Goal: Transaction & Acquisition: Obtain resource

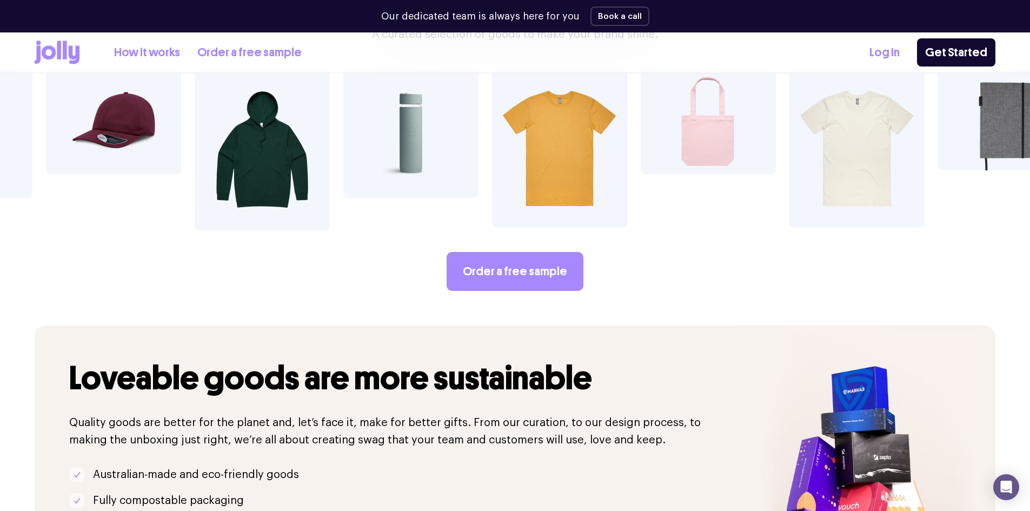
scroll to position [2000, 0]
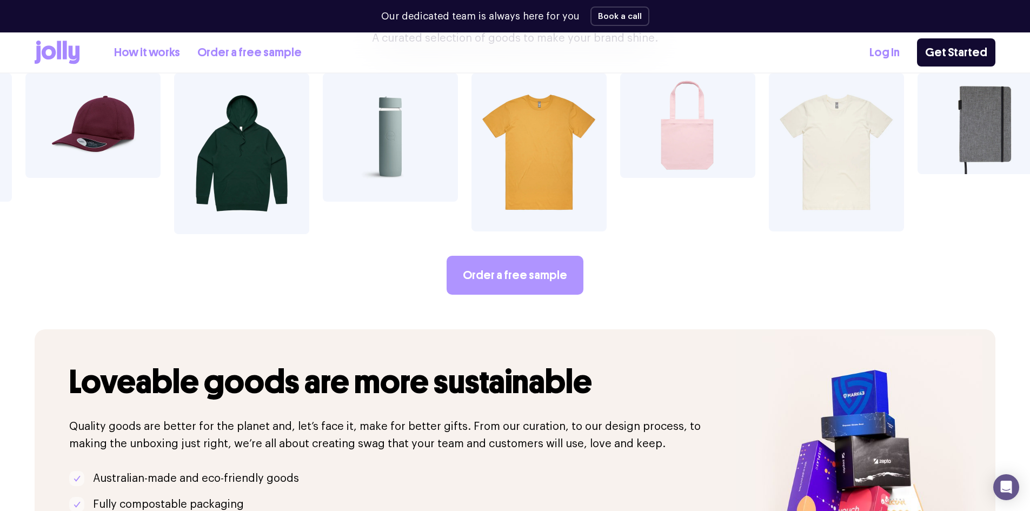
click at [504, 256] on link "Order a free sample" at bounding box center [514, 275] width 137 height 39
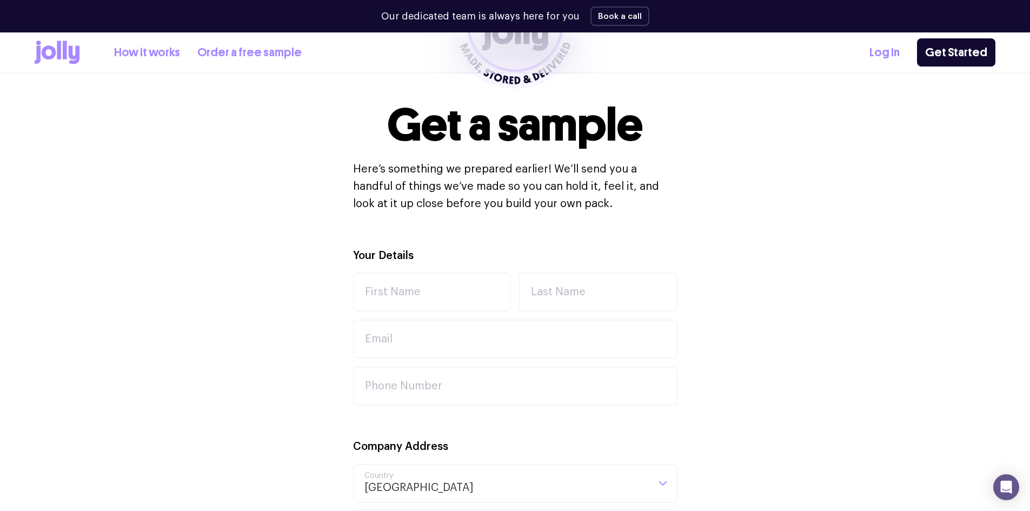
scroll to position [216, 0]
click at [384, 293] on input "First Name" at bounding box center [432, 291] width 158 height 39
type input "[PERSON_NAME]"
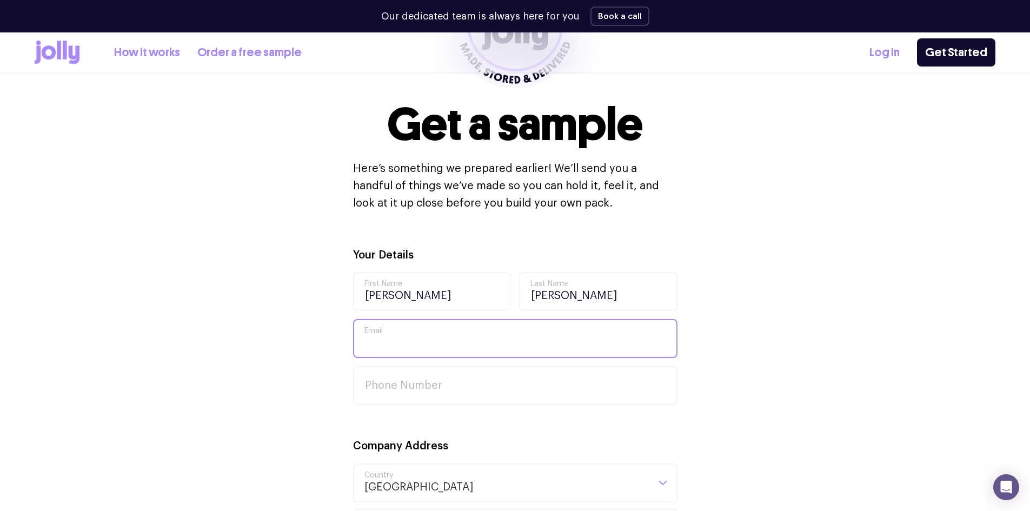
click at [384, 336] on input "Email" at bounding box center [515, 338] width 324 height 39
type input "[PERSON_NAME][EMAIL_ADDRESS][PERSON_NAME][DOMAIN_NAME]"
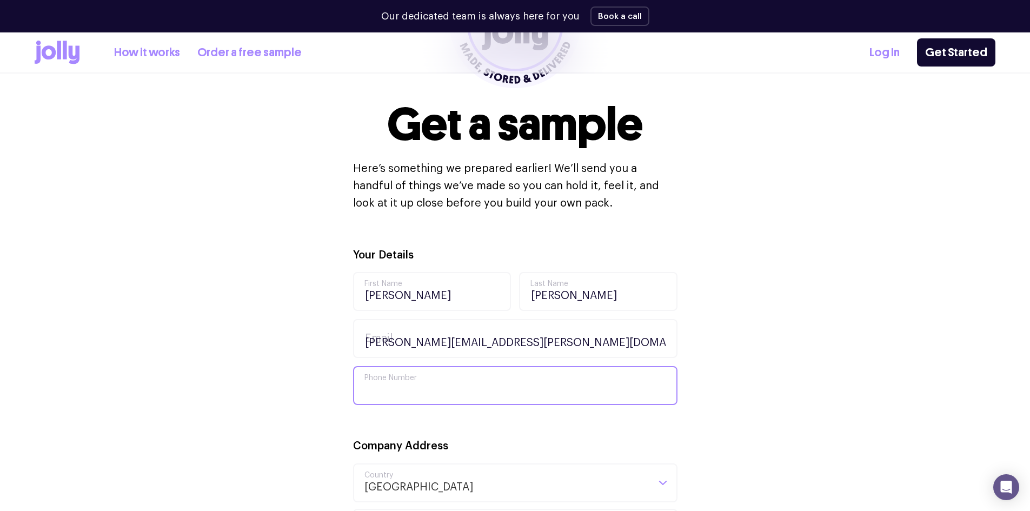
type input "420712752"
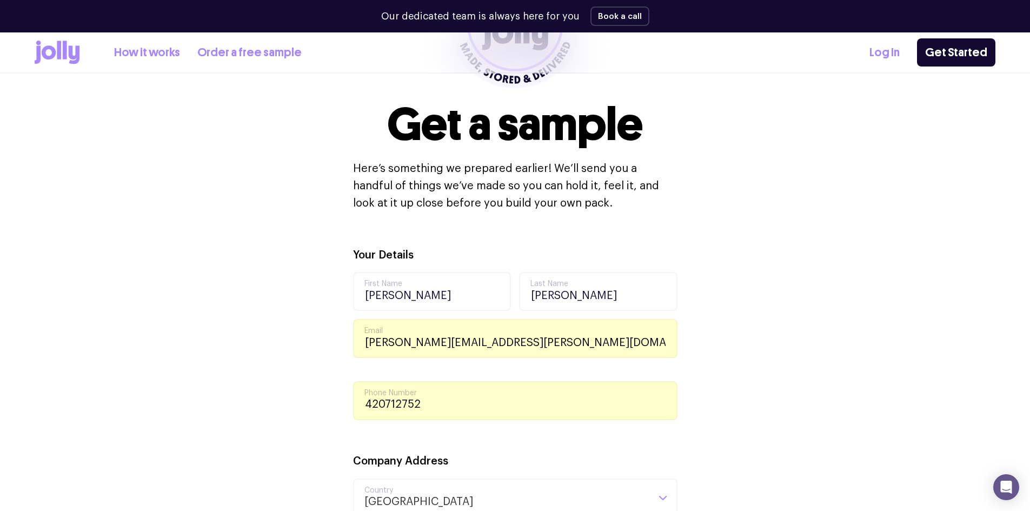
type input "Clinical Documentation Improvement [GEOGRAPHIC_DATA]"
type input "[STREET_ADDRESS]"
type input "Mascot"
type input "2020"
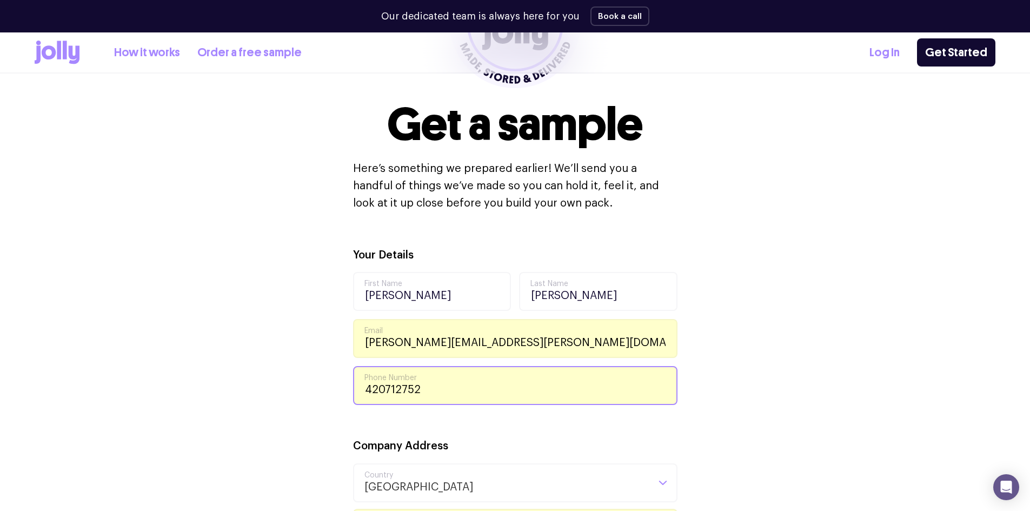
click at [368, 389] on input "420712752" at bounding box center [515, 385] width 324 height 39
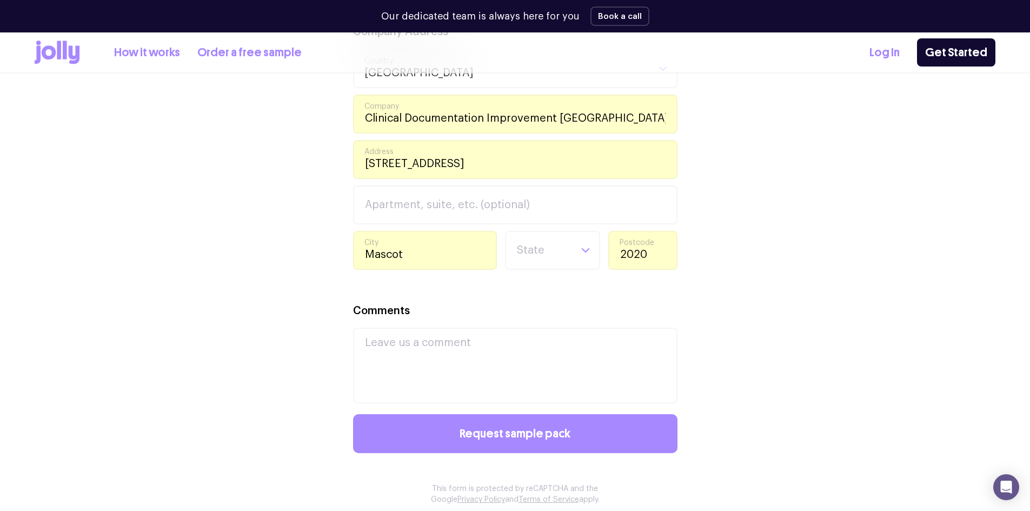
scroll to position [649, 0]
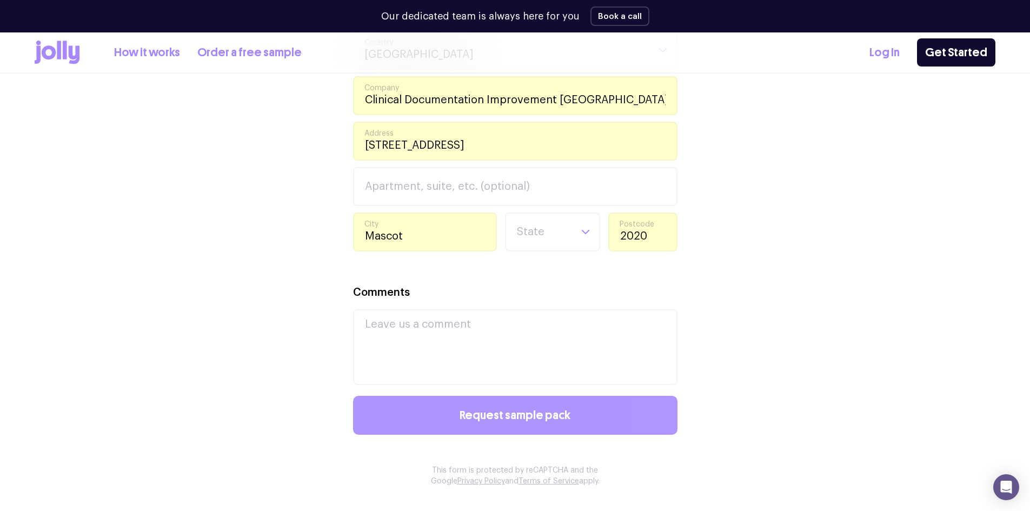
type input "0420712752"
click at [491, 410] on span "Request sample pack" at bounding box center [514, 415] width 111 height 12
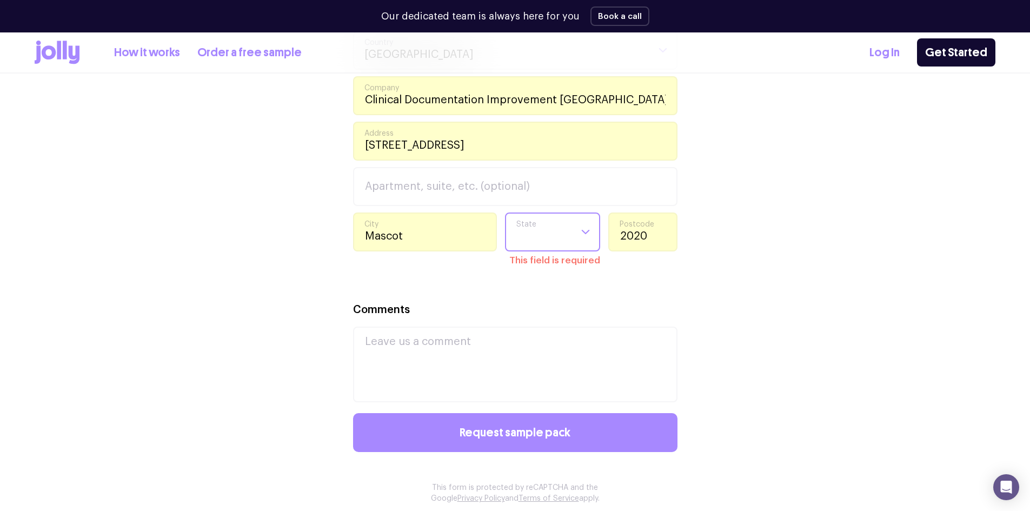
click at [582, 232] on icon "Search for option" at bounding box center [585, 232] width 10 height 10
click at [528, 293] on li "[GEOGRAPHIC_DATA]" at bounding box center [553, 297] width 90 height 26
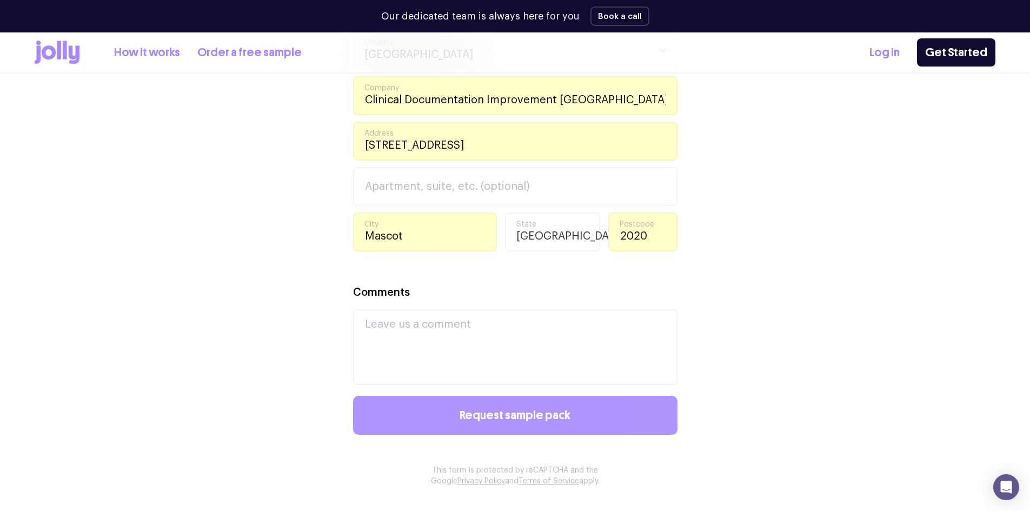
click at [483, 416] on span "Request sample pack" at bounding box center [514, 415] width 111 height 12
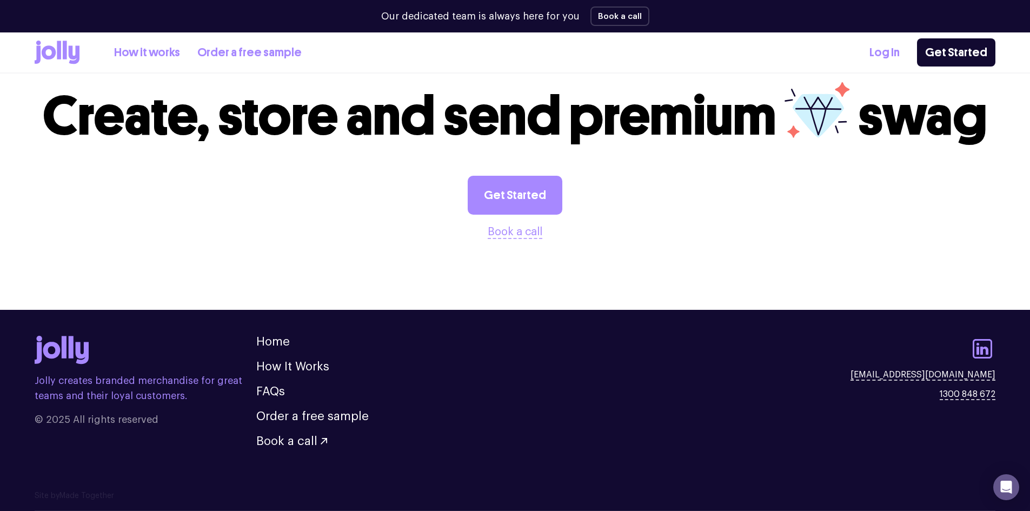
scroll to position [415, 0]
click at [306, 366] on link "How It Works" at bounding box center [292, 366] width 73 height 12
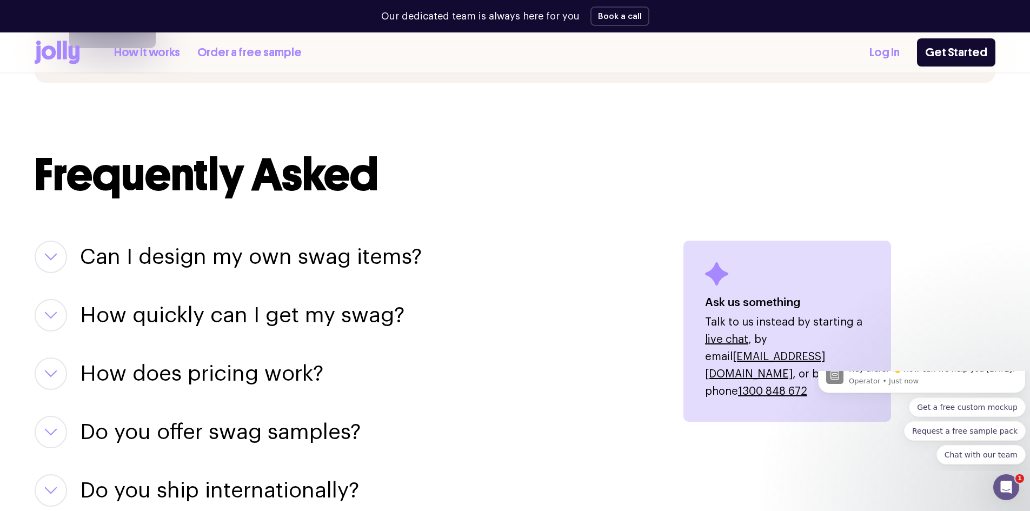
scroll to position [1243, 0]
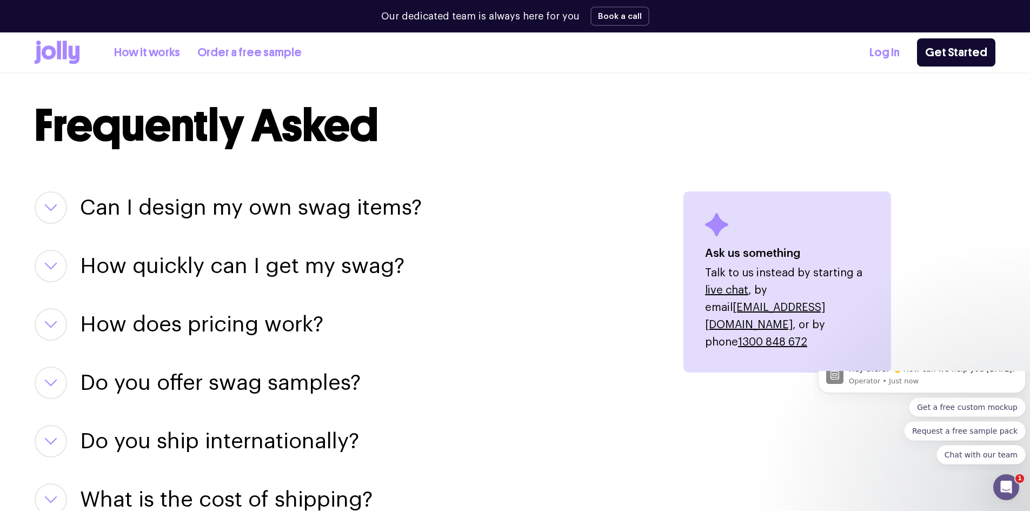
click at [384, 209] on h3 "Can I design my own swag items?" at bounding box center [251, 207] width 342 height 32
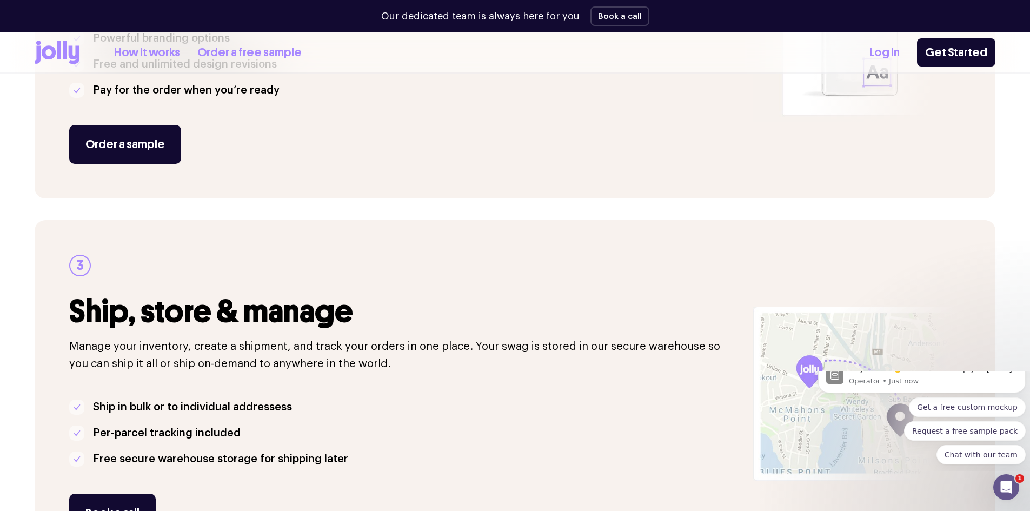
scroll to position [703, 0]
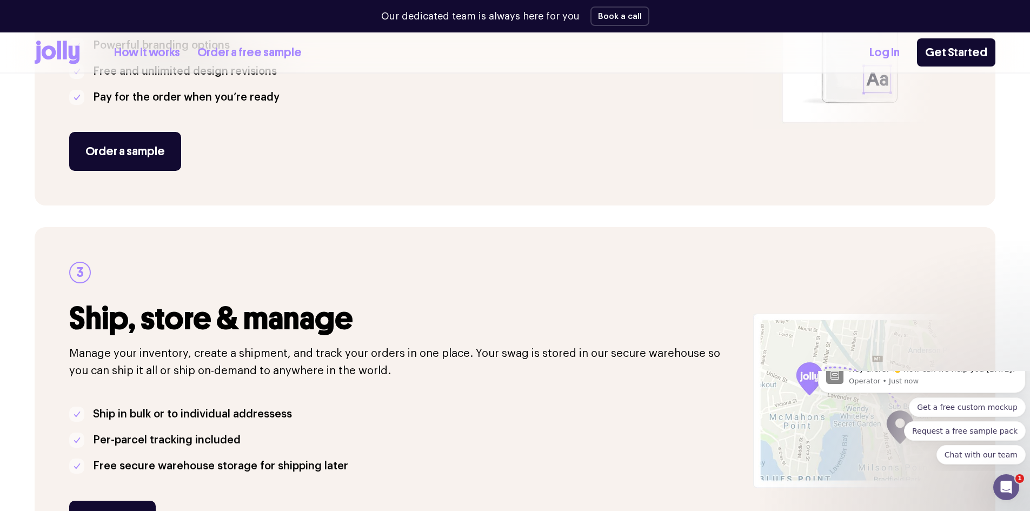
click at [150, 54] on link "How it works" at bounding box center [147, 53] width 66 height 18
click at [150, 55] on link "How it works" at bounding box center [147, 53] width 66 height 18
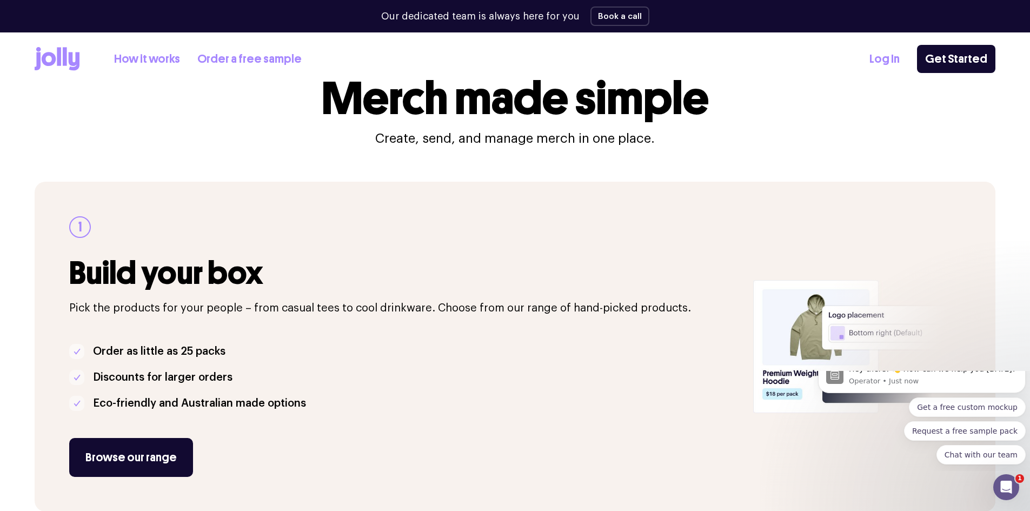
scroll to position [108, 0]
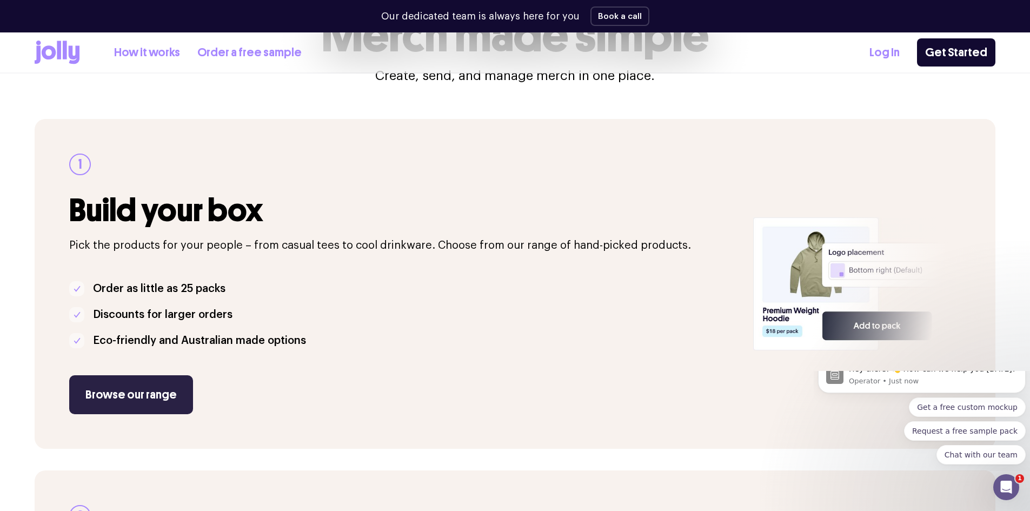
click at [108, 390] on link "Browse our range" at bounding box center [131, 394] width 124 height 39
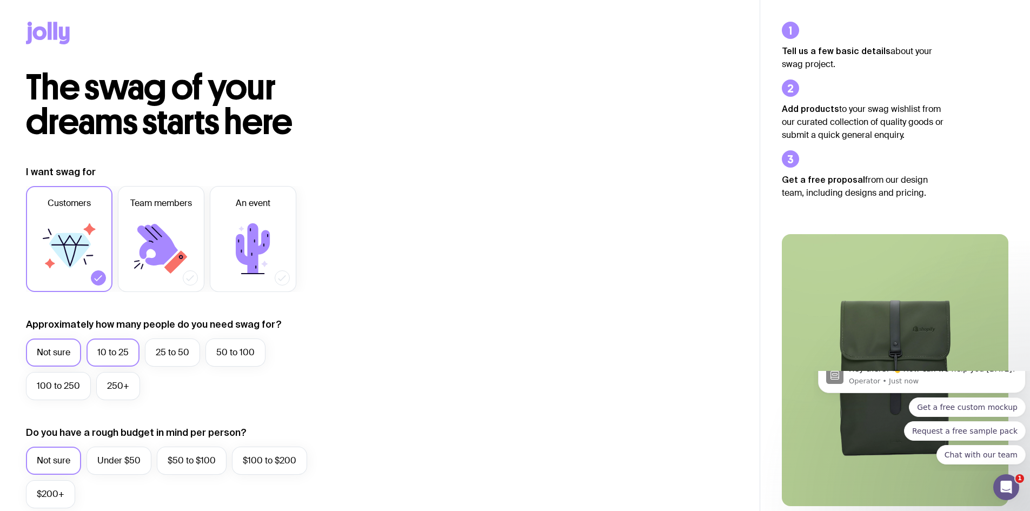
click at [113, 346] on label "10 to 25" at bounding box center [112, 352] width 53 height 28
click at [0, 0] on input "10 to 25" at bounding box center [0, 0] width 0 height 0
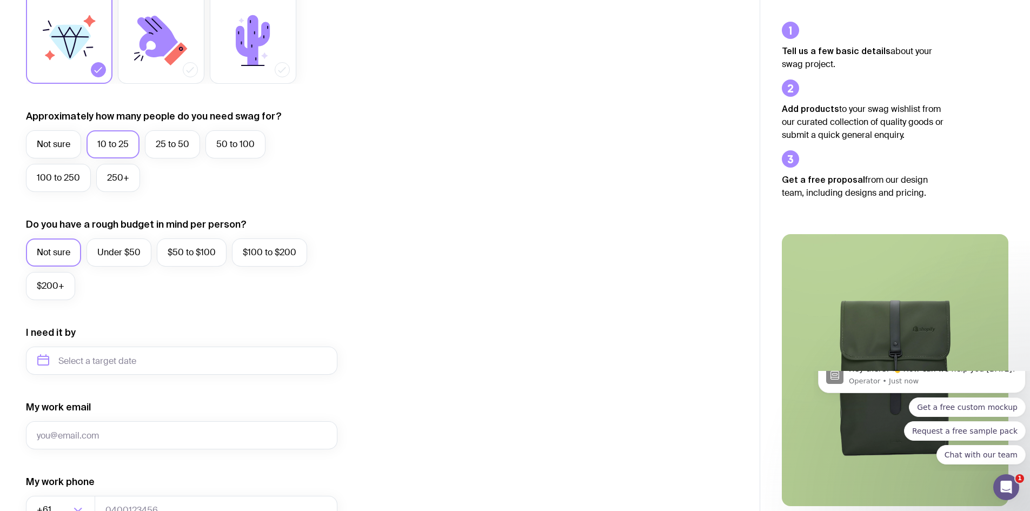
scroll to position [216, 0]
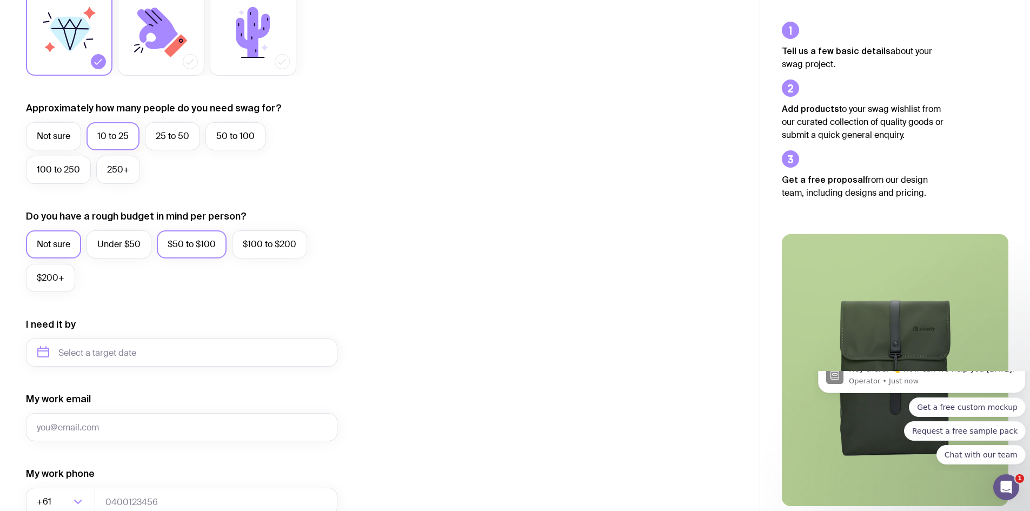
click at [181, 241] on label "$50 to $100" at bounding box center [192, 244] width 70 height 28
click at [0, 0] on input "$50 to $100" at bounding box center [0, 0] width 0 height 0
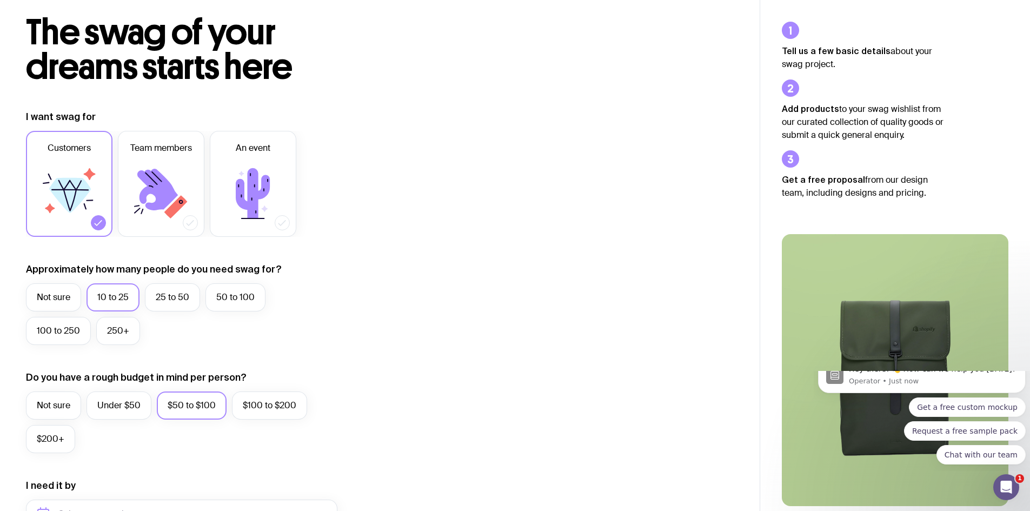
scroll to position [54, 0]
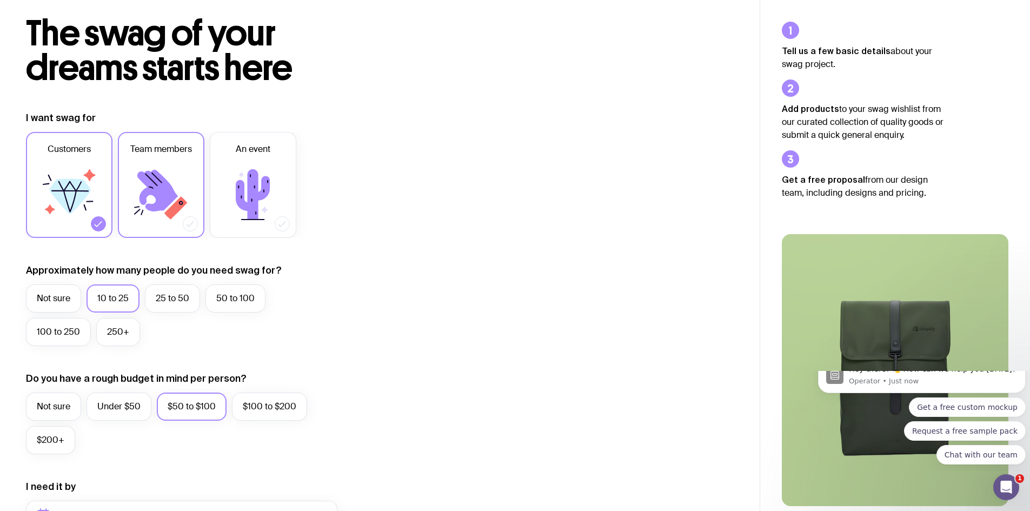
click at [172, 197] on icon at bounding box center [157, 191] width 41 height 42
click at [0, 0] on input "Team members" at bounding box center [0, 0] width 0 height 0
click at [92, 223] on div at bounding box center [98, 223] width 15 height 15
click at [0, 0] on input "Customers" at bounding box center [0, 0] width 0 height 0
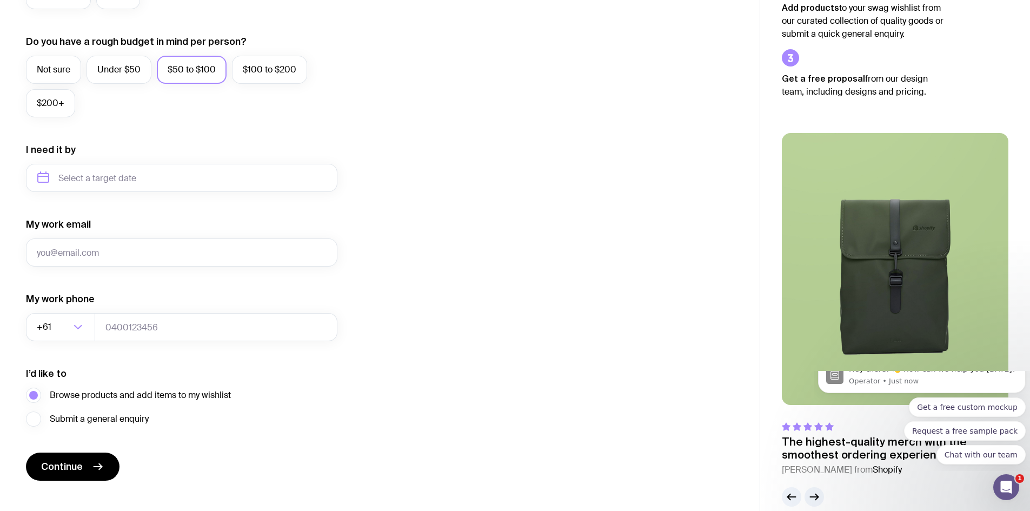
scroll to position [408, 0]
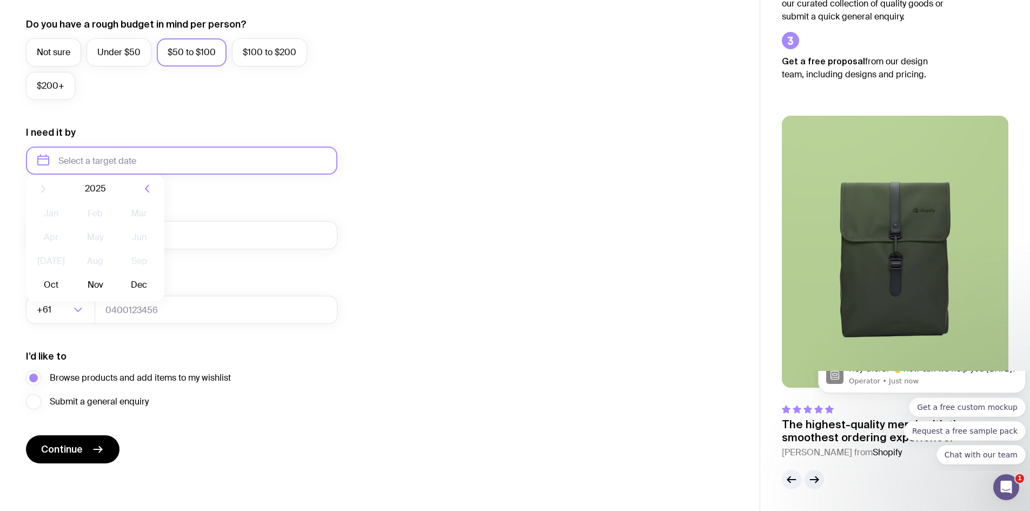
click at [161, 161] on input "text" at bounding box center [181, 160] width 311 height 28
click at [52, 292] on button "Oct" at bounding box center [50, 294] width 39 height 22
type input "October 2025"
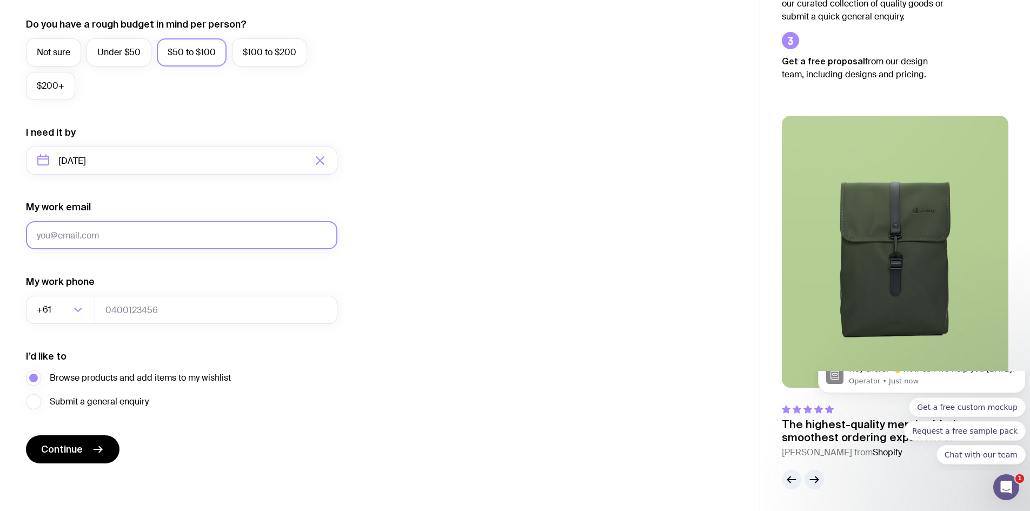
click at [142, 238] on input "My work email" at bounding box center [181, 235] width 311 height 28
type input "[PERSON_NAME][EMAIL_ADDRESS][PERSON_NAME][DOMAIN_NAME]"
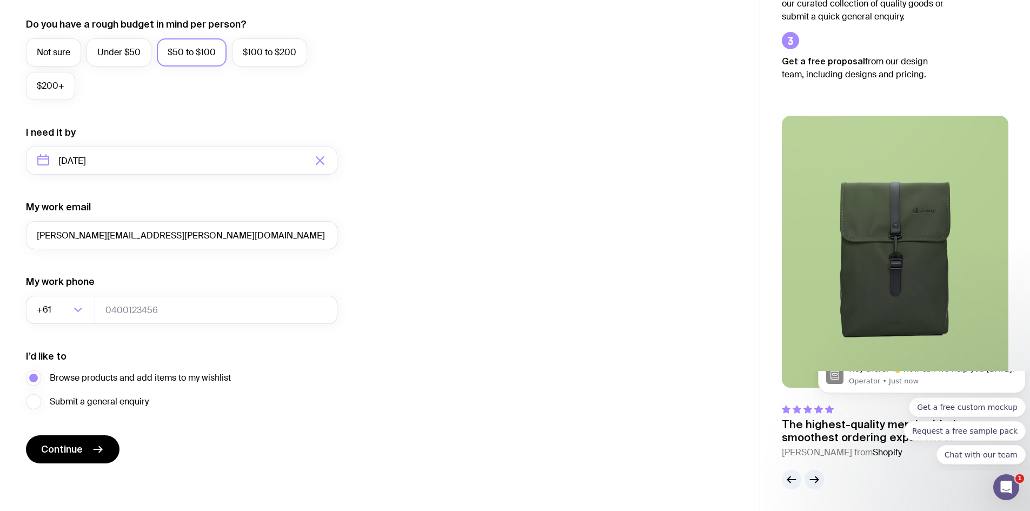
type input "420712752"
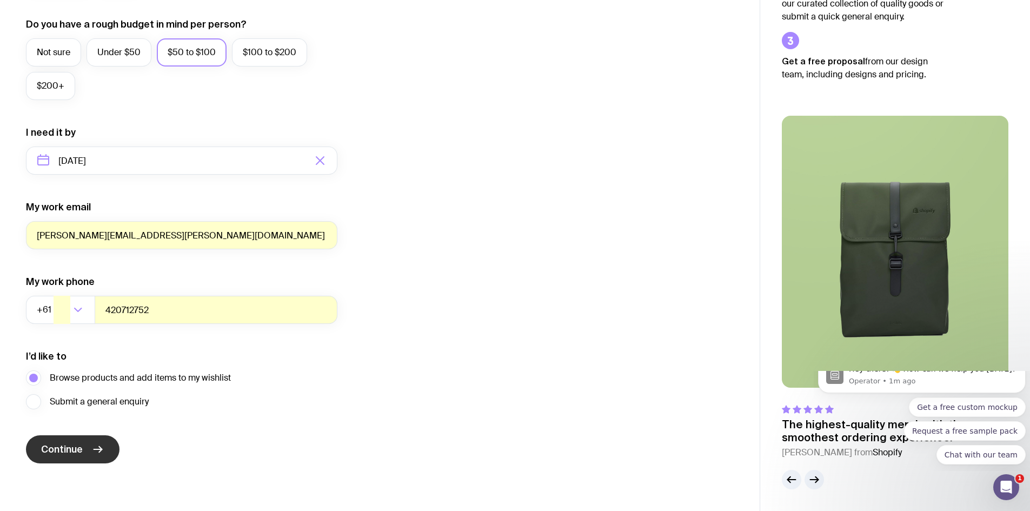
click at [57, 443] on span "Continue" at bounding box center [62, 449] width 42 height 13
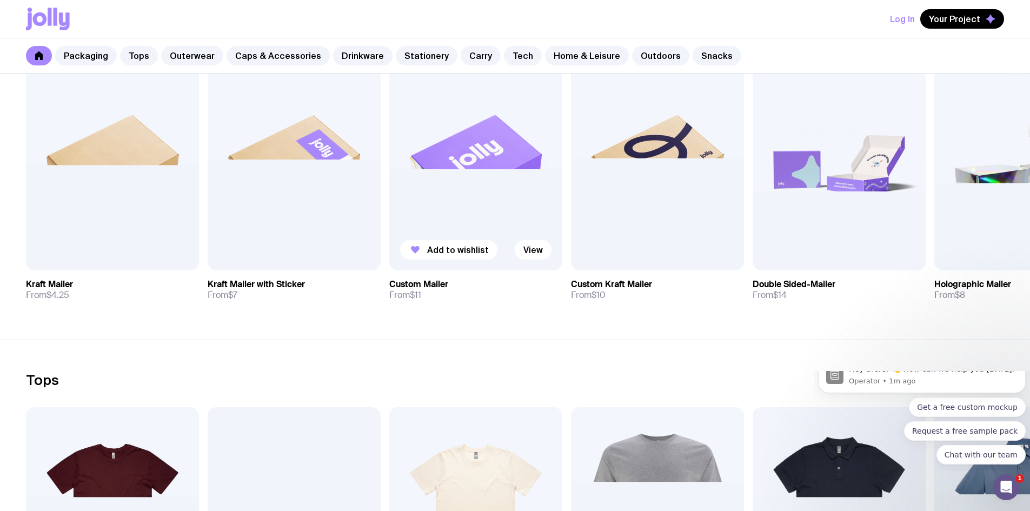
scroll to position [216, 0]
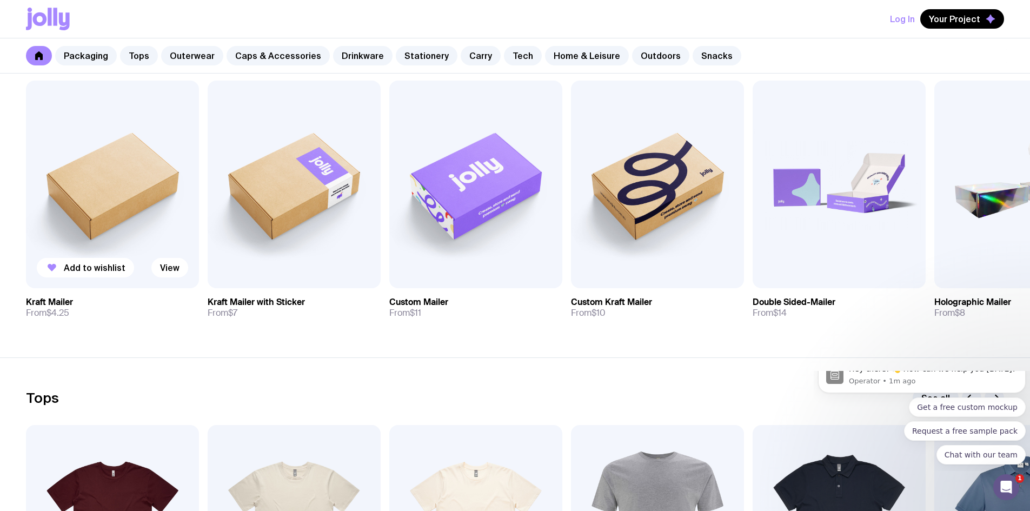
click at [103, 182] on img at bounding box center [112, 185] width 173 height 208
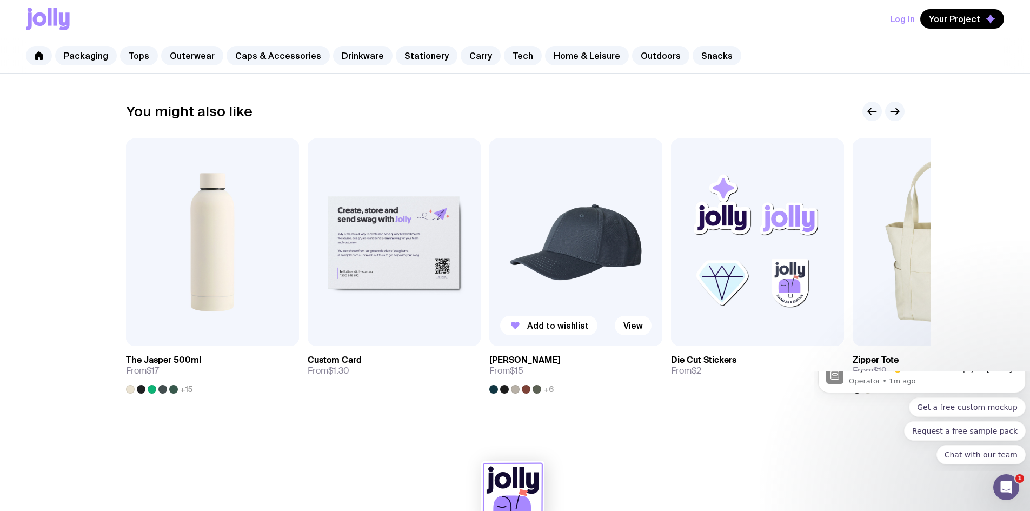
scroll to position [520, 0]
click at [896, 116] on icon "button" at bounding box center [894, 111] width 13 height 13
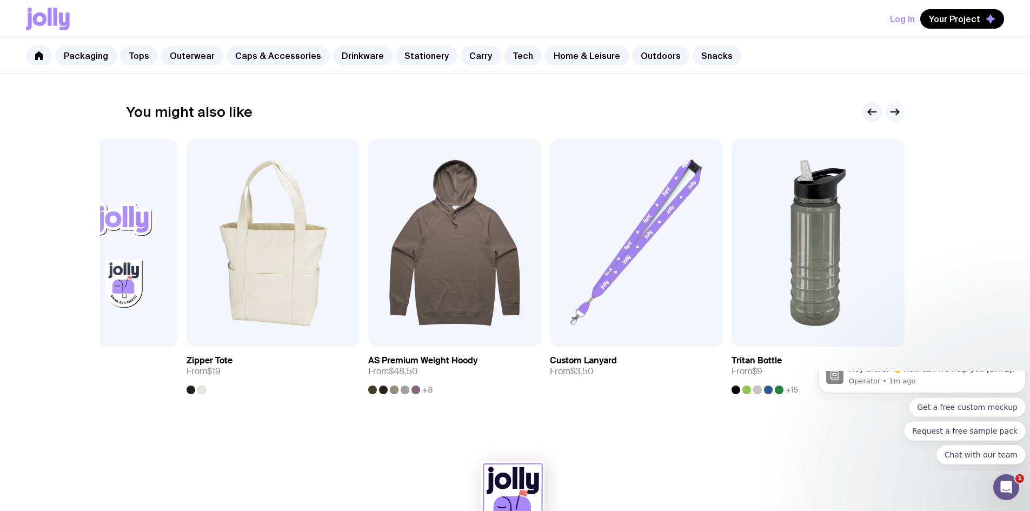
click at [896, 116] on icon "button" at bounding box center [894, 111] width 13 height 13
click at [894, 111] on icon "button" at bounding box center [894, 111] width 13 height 13
click at [870, 110] on icon "button" at bounding box center [868, 112] width 3 height 6
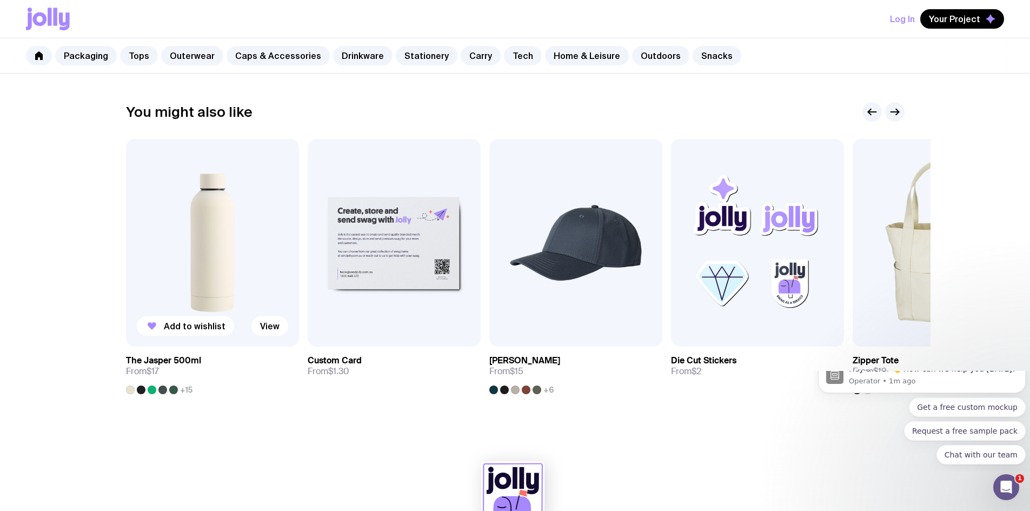
click at [202, 256] on img at bounding box center [212, 243] width 173 height 208
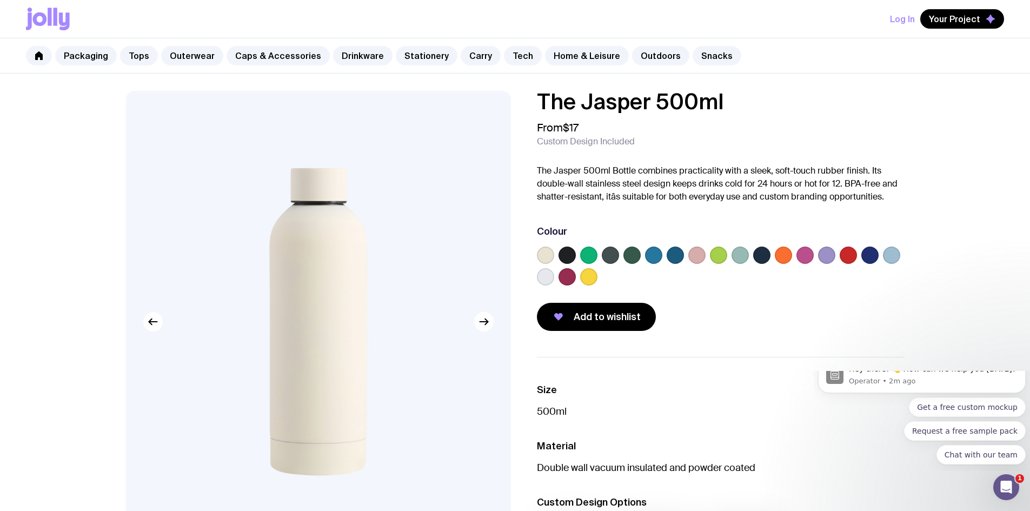
click at [544, 276] on label at bounding box center [545, 276] width 17 height 17
click at [0, 0] on input "radio" at bounding box center [0, 0] width 0 height 0
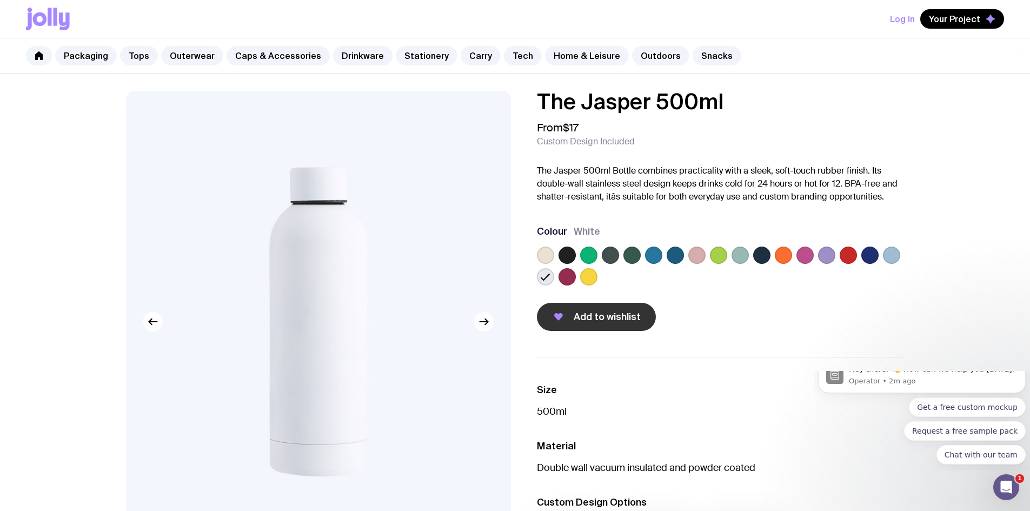
click at [624, 315] on span "Add to wishlist" at bounding box center [606, 316] width 67 height 13
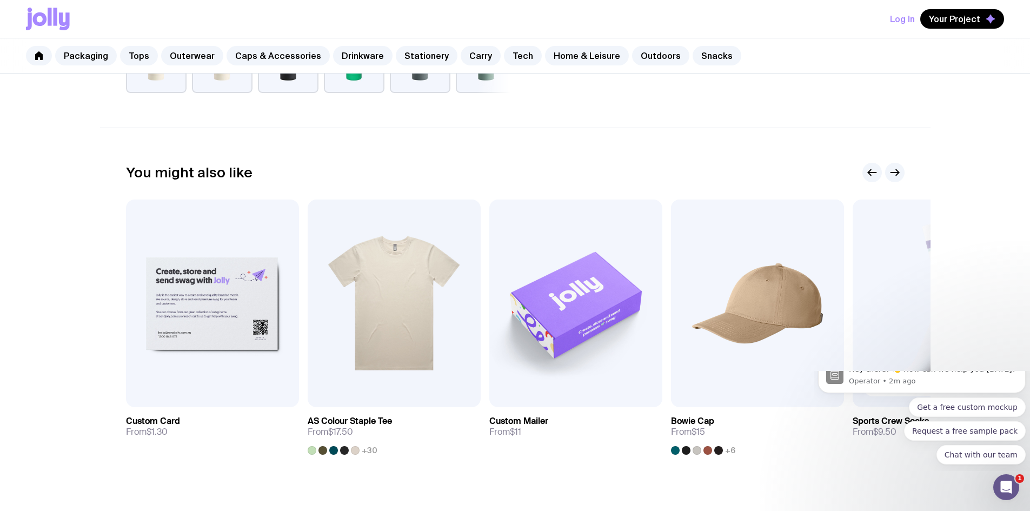
scroll to position [547, 0]
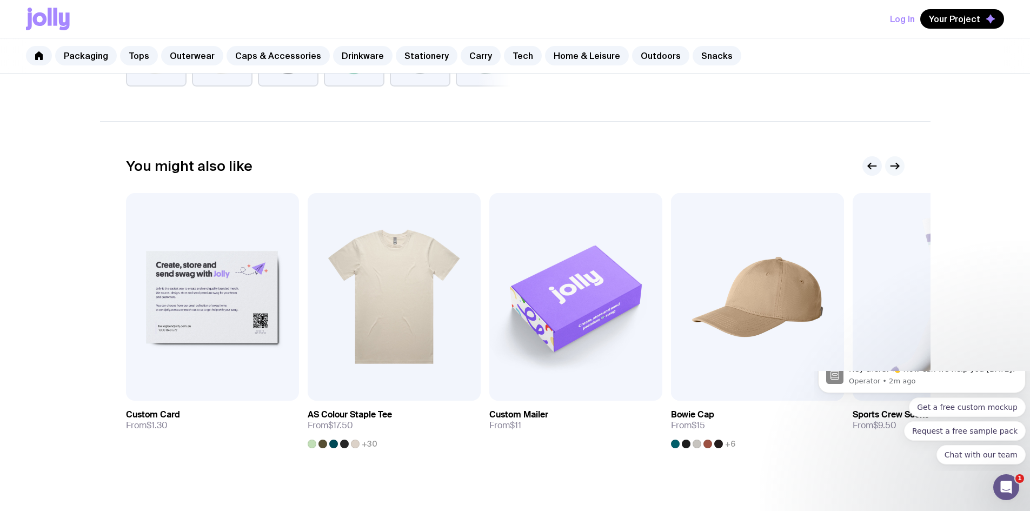
click at [894, 166] on icon "button" at bounding box center [894, 165] width 13 height 13
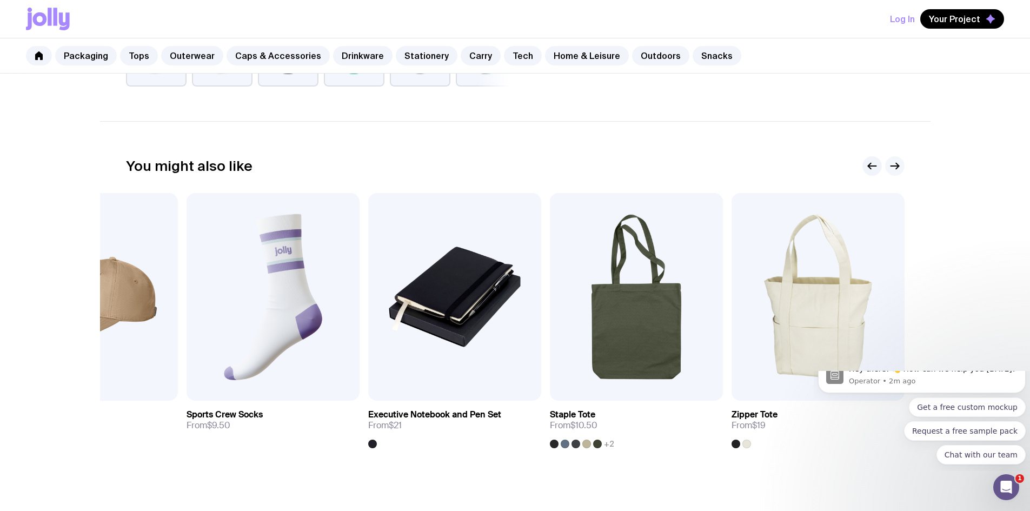
click at [894, 168] on icon "button" at bounding box center [894, 165] width 13 height 13
click at [125, 297] on img at bounding box center [91, 297] width 173 height 208
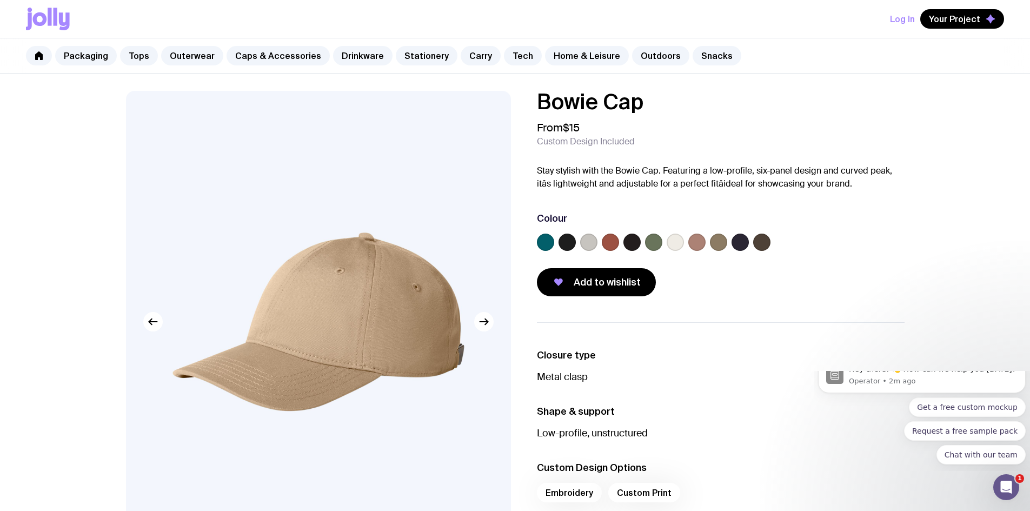
click at [630, 240] on label at bounding box center [631, 241] width 17 height 17
click at [0, 0] on input "radio" at bounding box center [0, 0] width 0 height 0
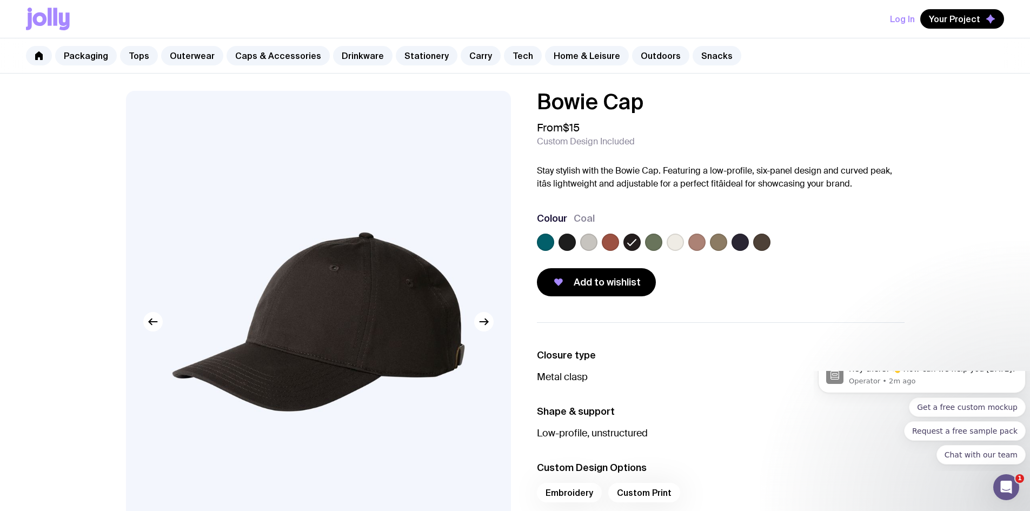
click at [735, 241] on label at bounding box center [739, 241] width 17 height 17
click at [0, 0] on input "radio" at bounding box center [0, 0] width 0 height 0
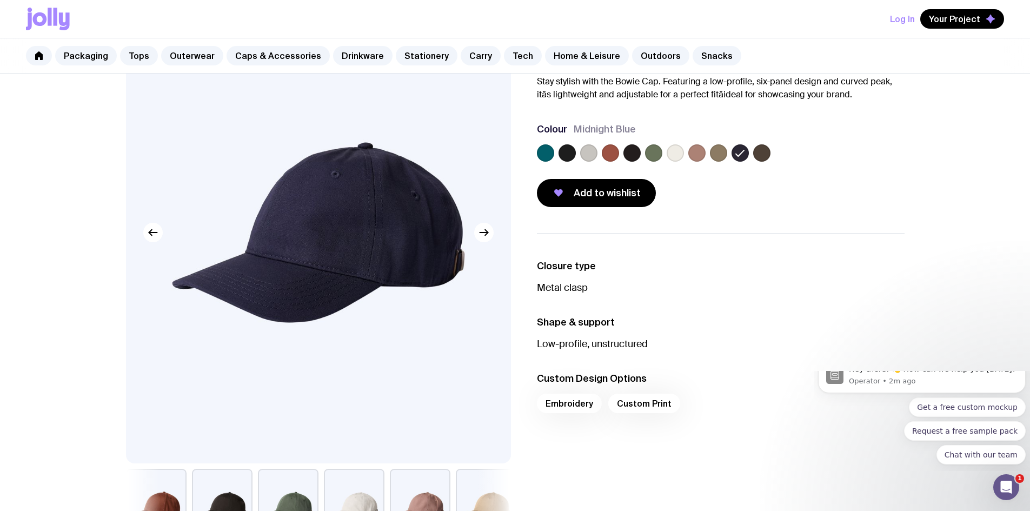
scroll to position [108, 0]
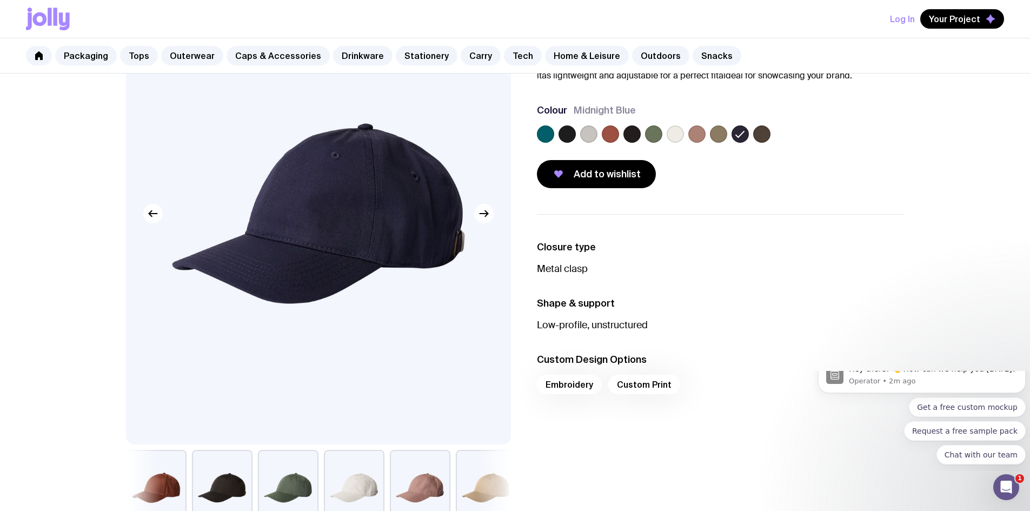
click at [642, 385] on div "Embroidery Custom Print" at bounding box center [721, 388] width 368 height 26
click at [583, 384] on div "Embroidery Custom Print" at bounding box center [721, 388] width 368 height 26
drag, startPoint x: 601, startPoint y: 178, endPoint x: 603, endPoint y: 186, distance: 8.4
click at [603, 186] on button "Add to wishlist" at bounding box center [596, 174] width 119 height 28
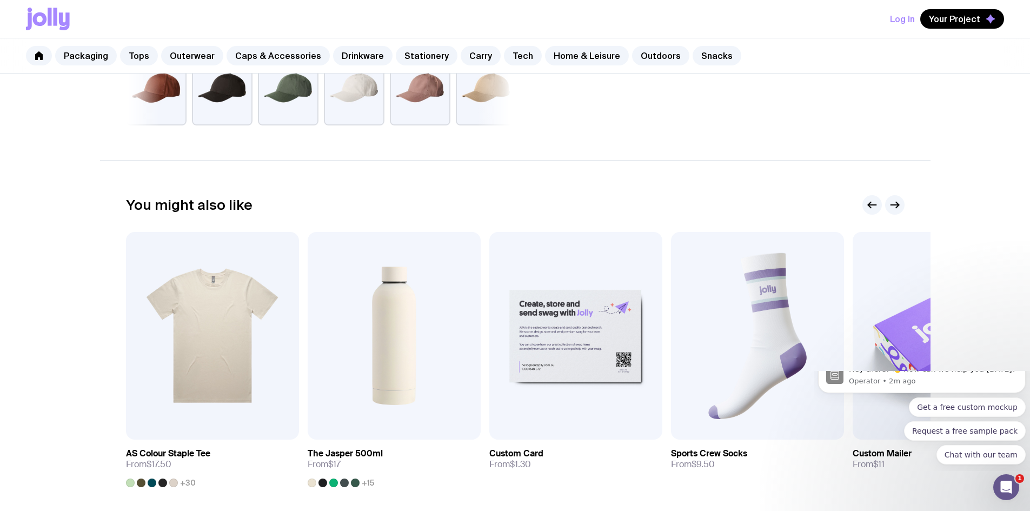
scroll to position [540, 0]
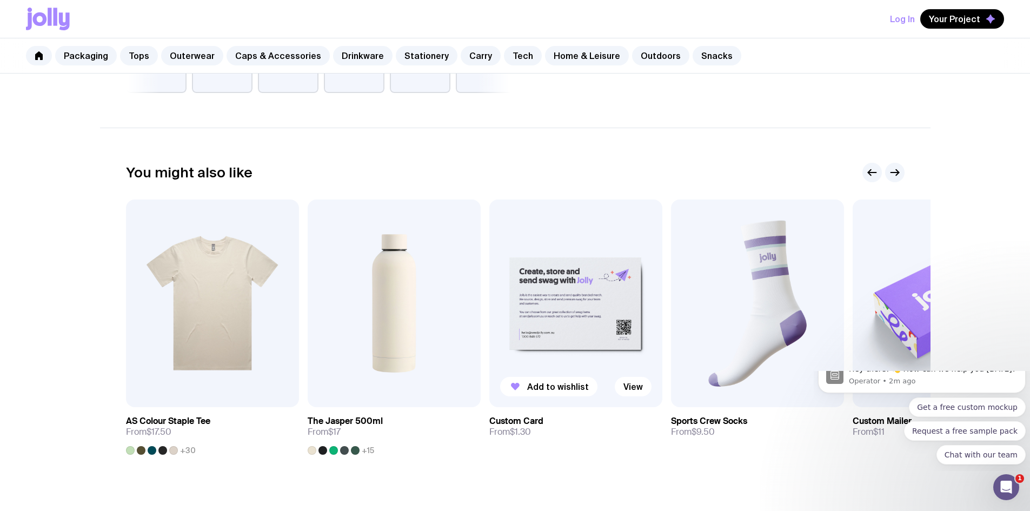
click at [571, 284] on img at bounding box center [575, 303] width 173 height 208
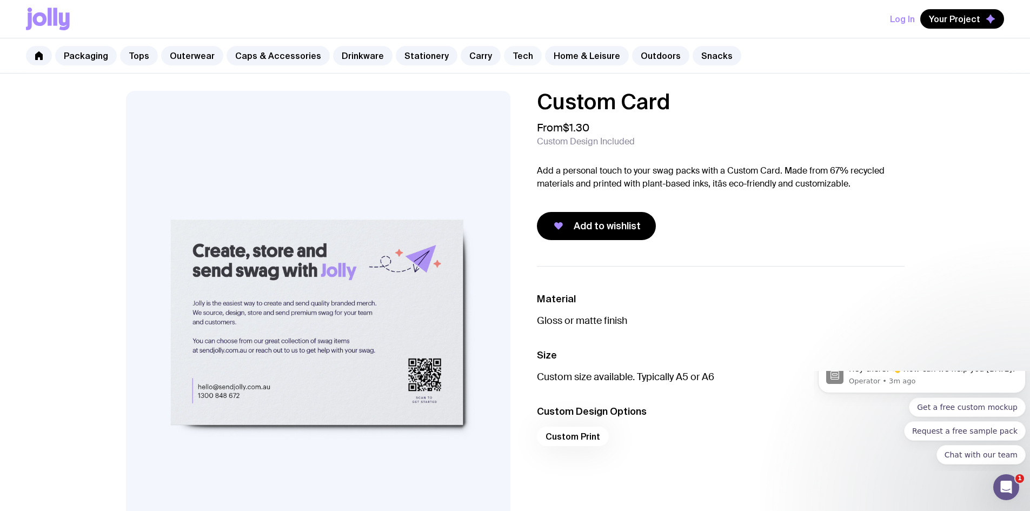
click at [507, 54] on link "Tech" at bounding box center [523, 55] width 38 height 19
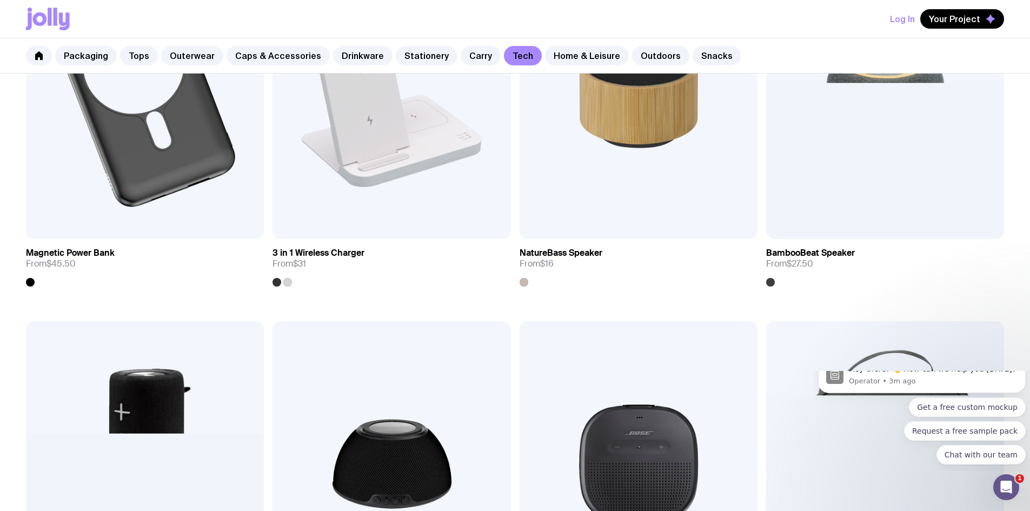
scroll to position [995, 0]
